Goal: Transaction & Acquisition: Purchase product/service

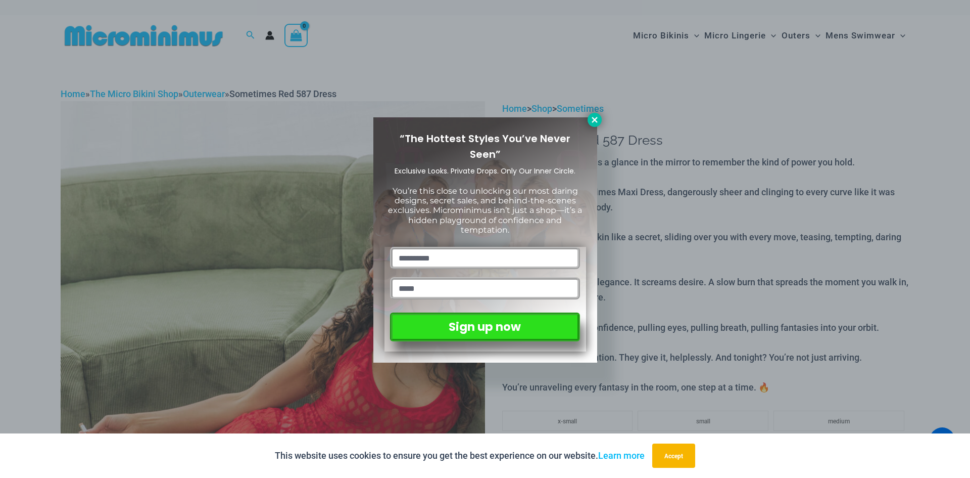
click at [596, 117] on icon at bounding box center [595, 120] width 6 height 6
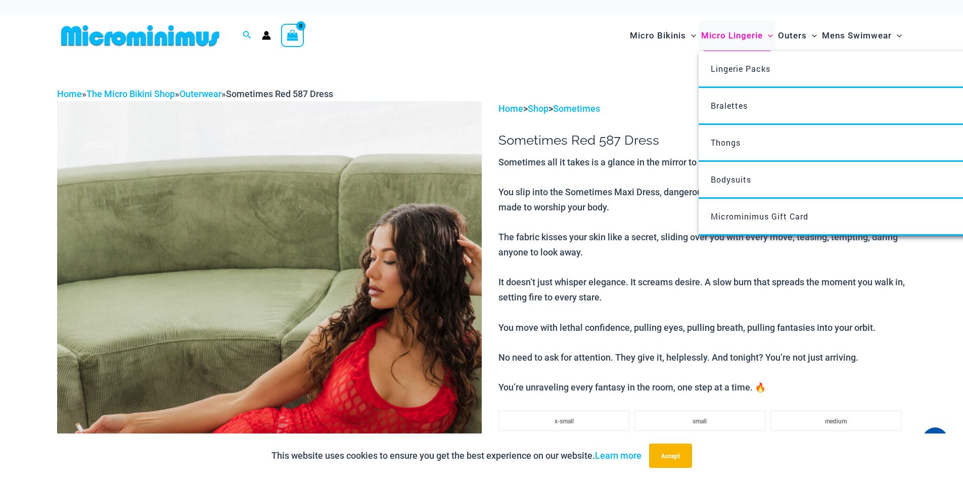
click at [722, 34] on span "Micro Lingerie" at bounding box center [732, 36] width 62 height 26
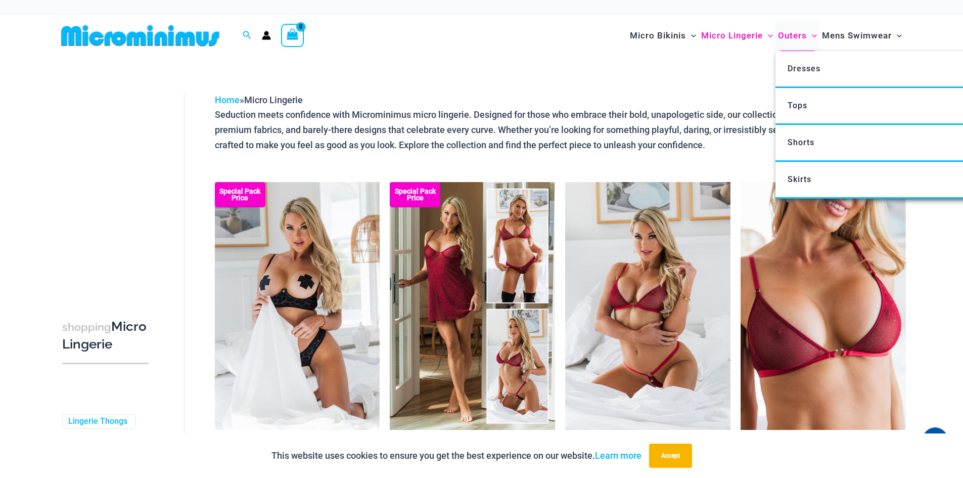
click at [789, 37] on span "Outers" at bounding box center [792, 36] width 29 height 26
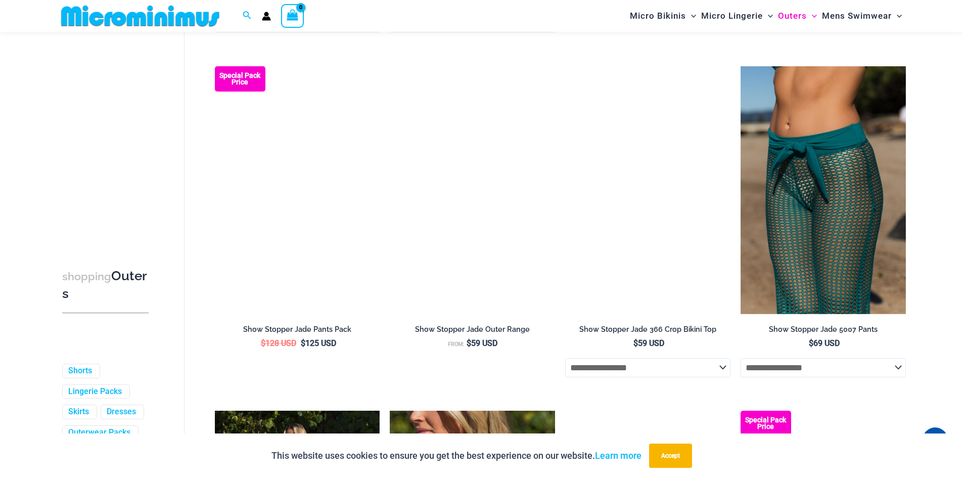
scroll to position [1053, 0]
